Goal: Find contact information: Obtain details needed to contact an individual or organization

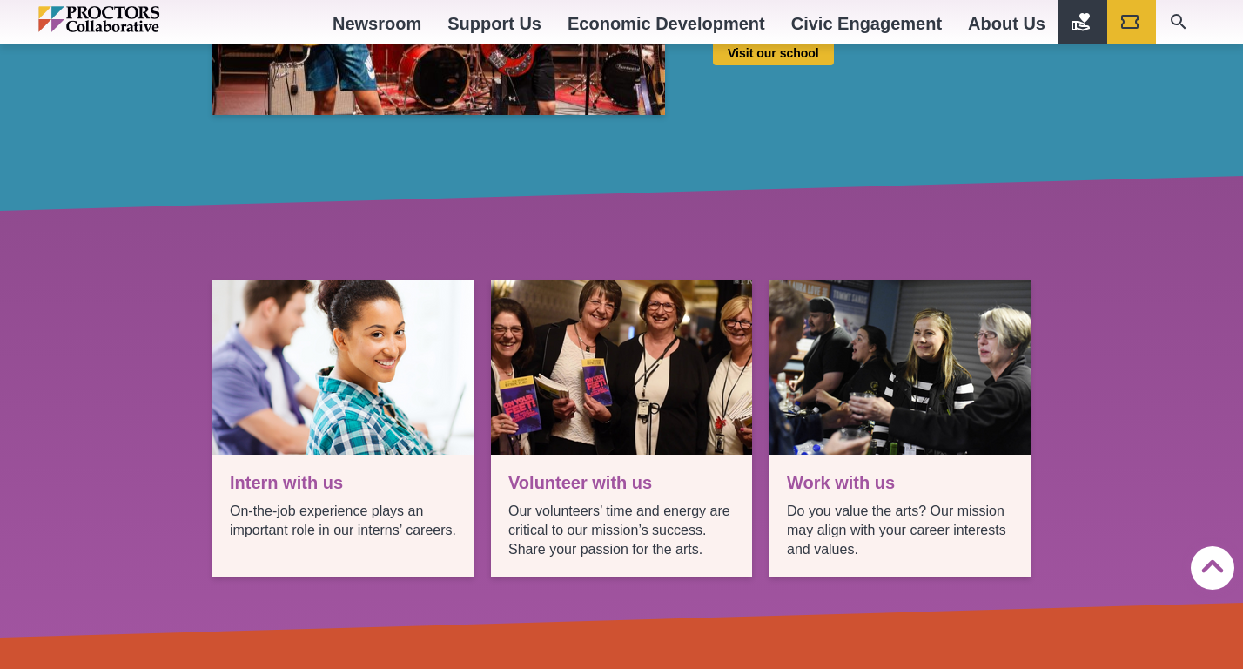
scroll to position [2554, 0]
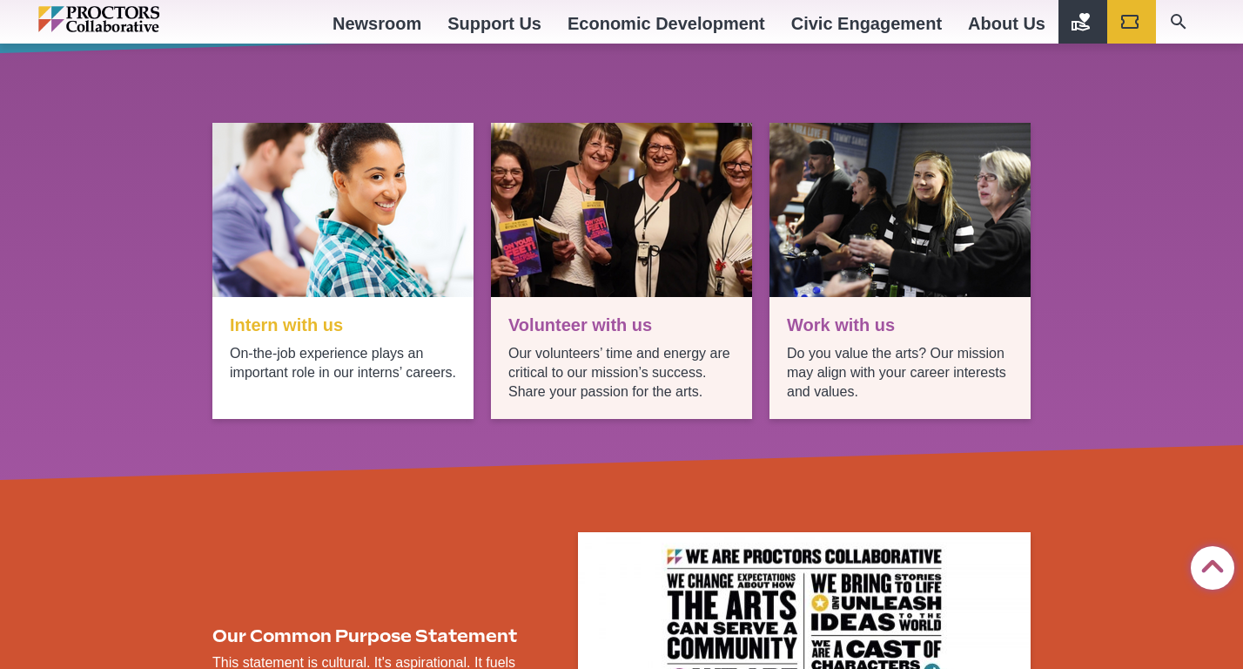
click at [293, 325] on link "More info" at bounding box center [342, 271] width 261 height 296
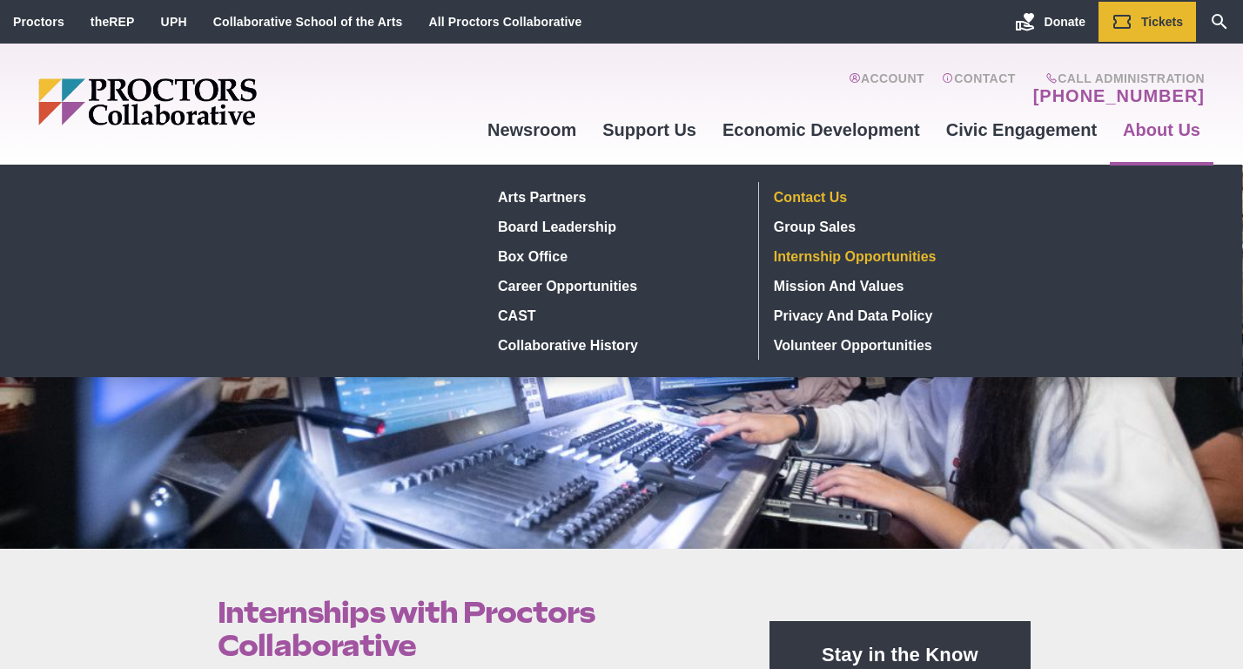
click at [823, 196] on link "Contact Us" at bounding box center [894, 197] width 254 height 30
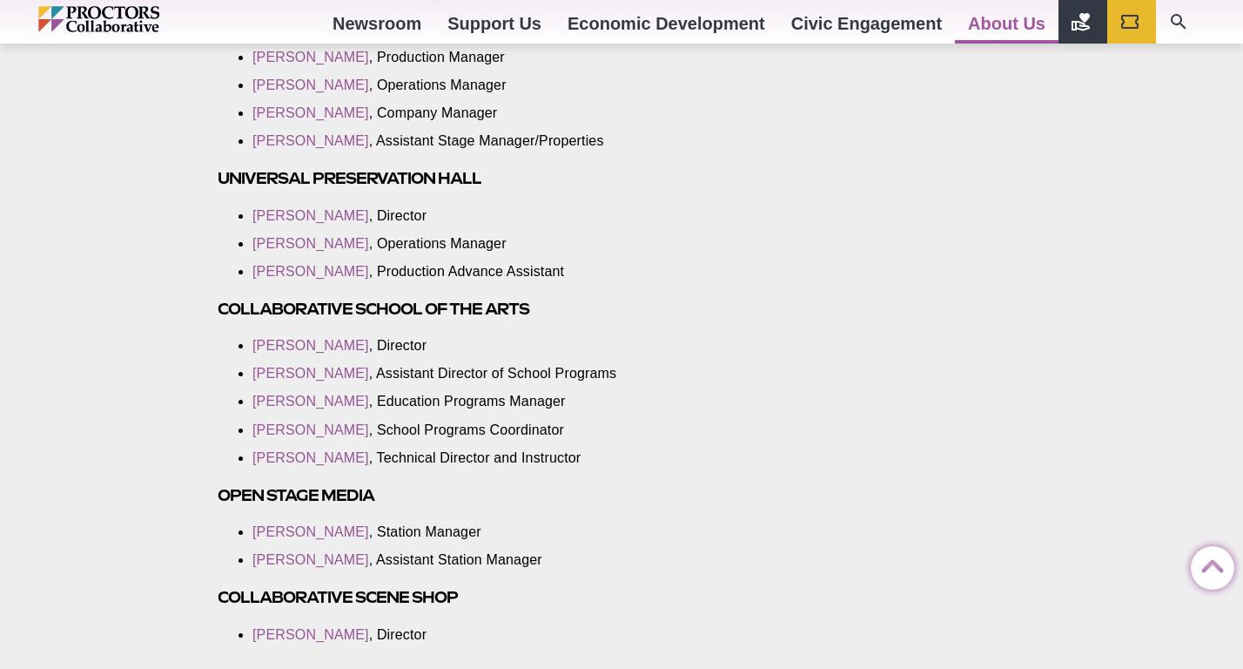
scroll to position [3249, 0]
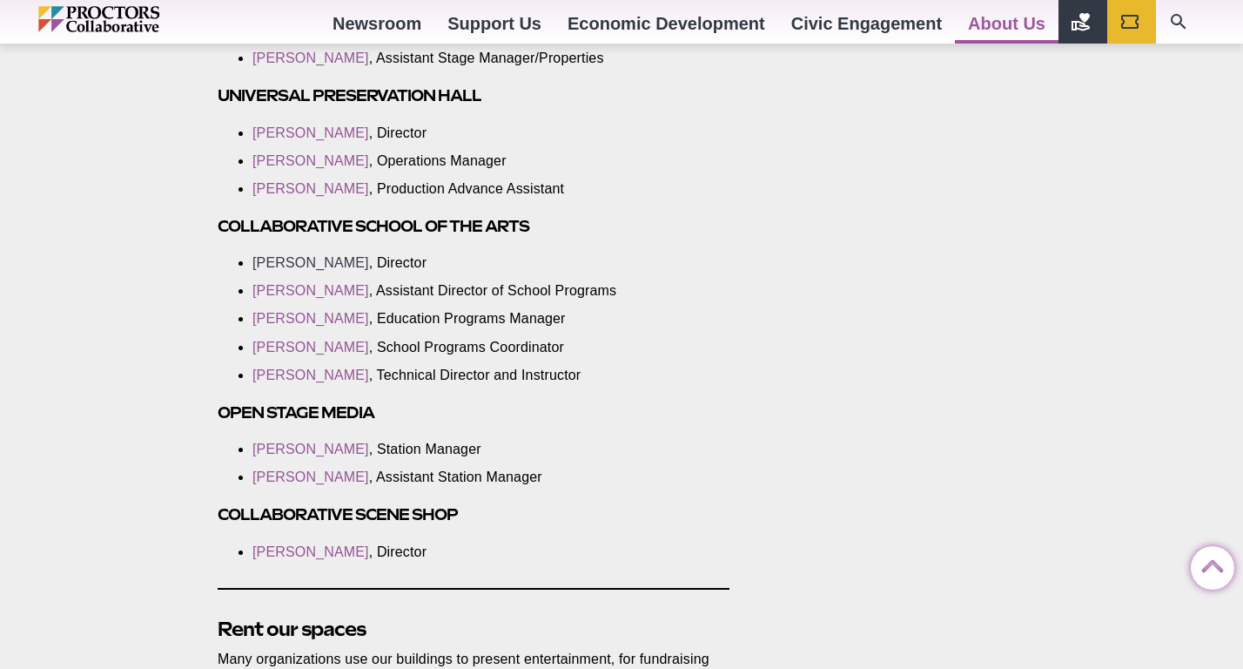
click at [315, 255] on link "[PERSON_NAME]" at bounding box center [311, 262] width 117 height 15
